Goal: Task Accomplishment & Management: Complete application form

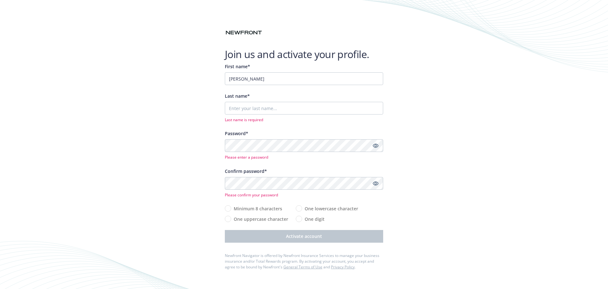
type input "Konstantina"
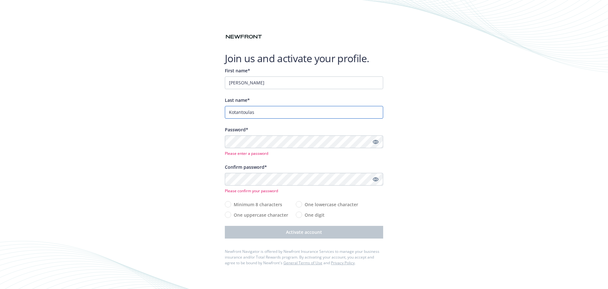
type input "Kotantoulas"
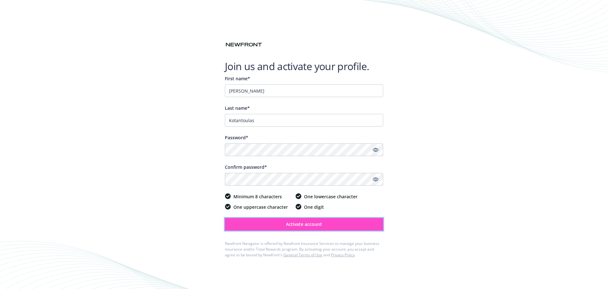
click at [322, 221] on button "Activate account" at bounding box center [304, 224] width 158 height 13
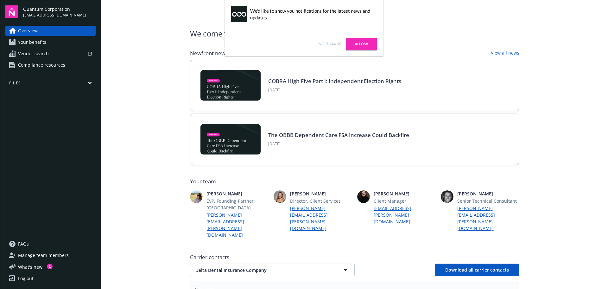
click at [330, 43] on link "No, thanks" at bounding box center [330, 44] width 22 height 6
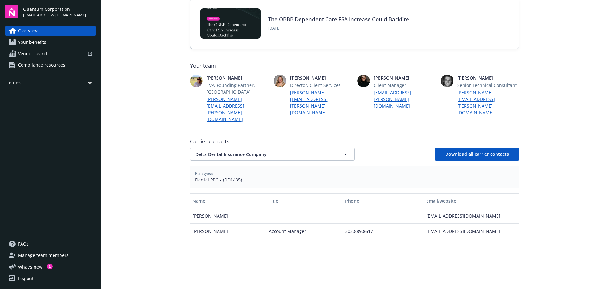
scroll to position [158, 0]
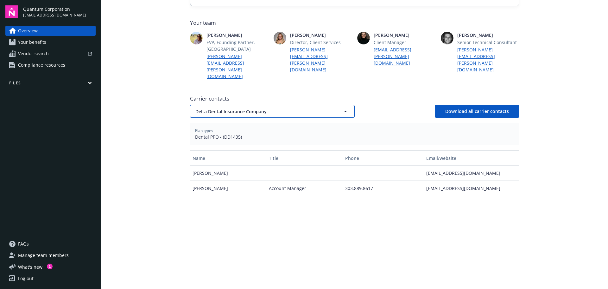
click at [342, 107] on icon "button" at bounding box center [346, 111] width 8 height 8
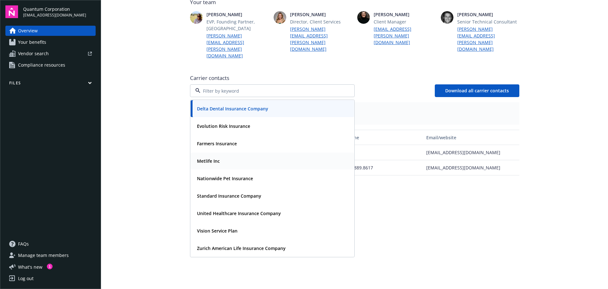
scroll to position [190, 0]
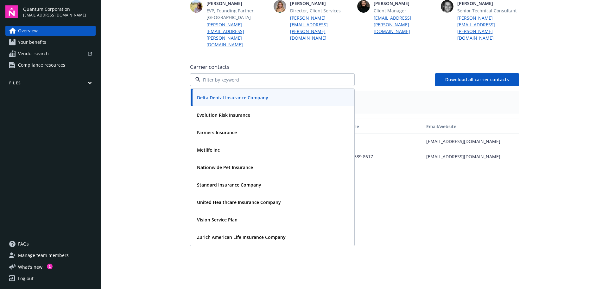
click at [414, 195] on div "Name Title Phone Email/website [PERSON_NAME] [EMAIL_ADDRESS][DOMAIN_NAME] [PERS…" at bounding box center [355, 197] width 330 height 157
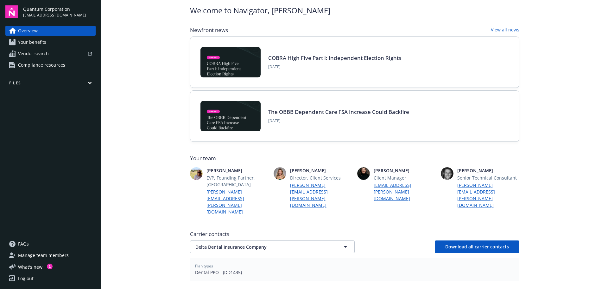
scroll to position [0, 0]
